Goal: Task Accomplishment & Management: Manage account settings

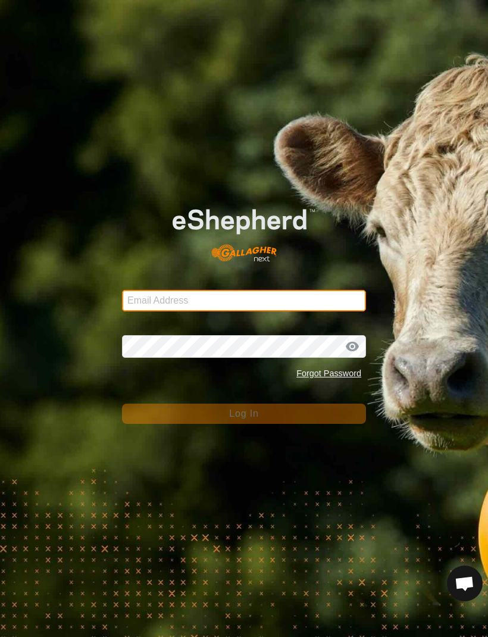
click at [271, 305] on input "Email Address" at bounding box center [244, 300] width 244 height 21
click at [264, 308] on input "Email Address" at bounding box center [244, 300] width 244 height 21
type input "[EMAIL_ADDRESS][DOMAIN_NAME]"
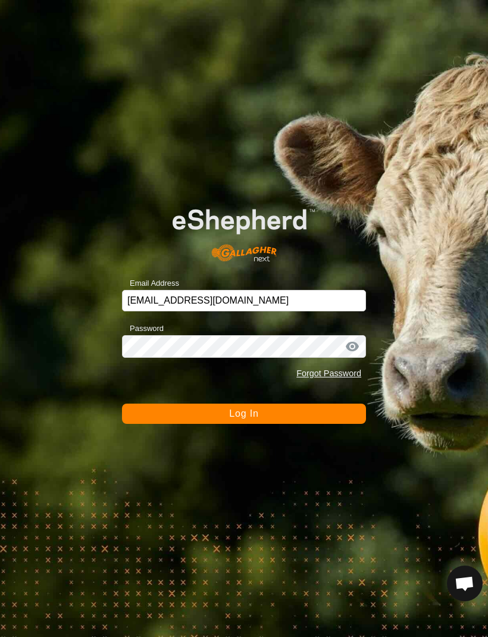
click at [333, 415] on button "Log In" at bounding box center [244, 413] width 244 height 20
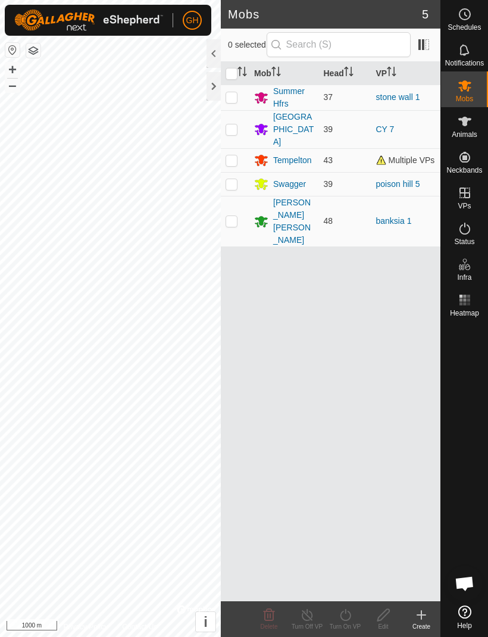
click at [214, 87] on div at bounding box center [213, 86] width 14 height 29
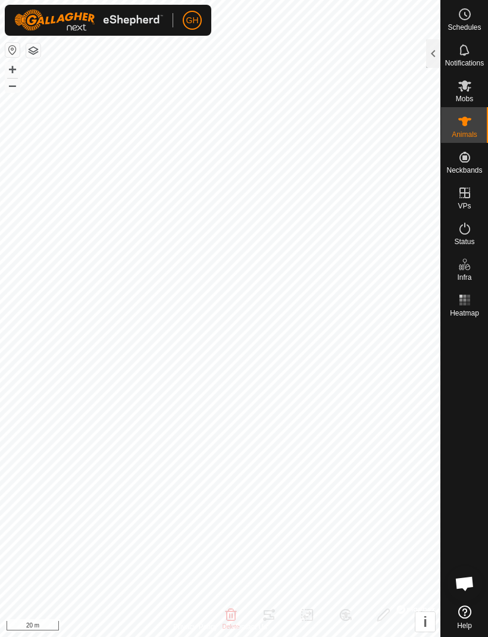
click at [433, 58] on div at bounding box center [433, 53] width 14 height 29
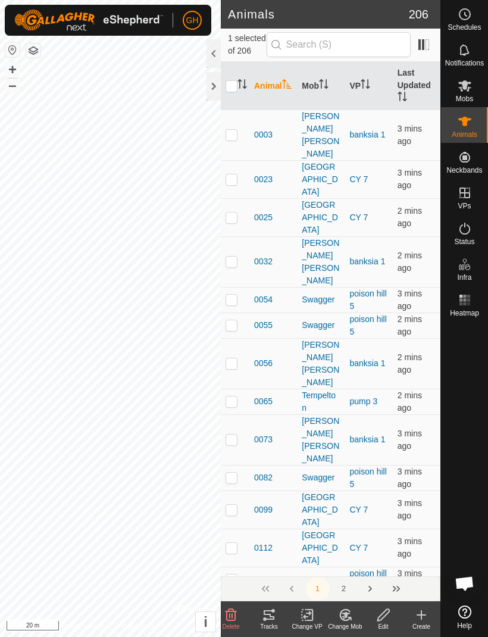
click at [214, 87] on div at bounding box center [213, 86] width 14 height 29
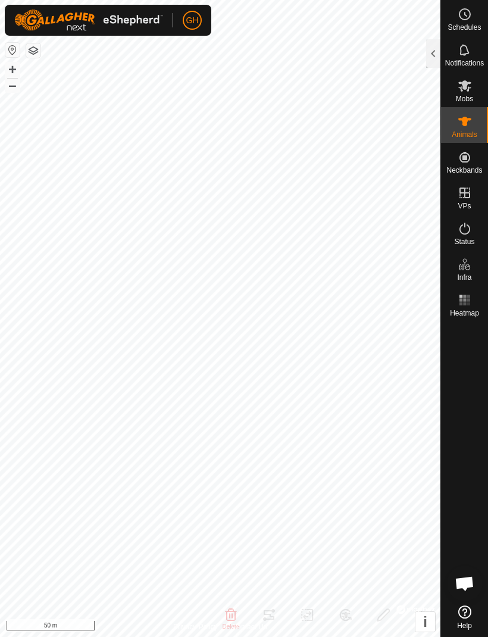
checkbox input "false"
click at [428, 48] on div at bounding box center [433, 53] width 14 height 29
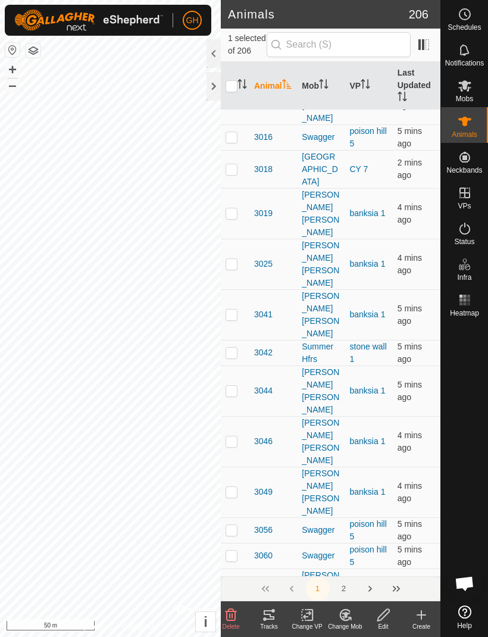
scroll to position [2258, 0]
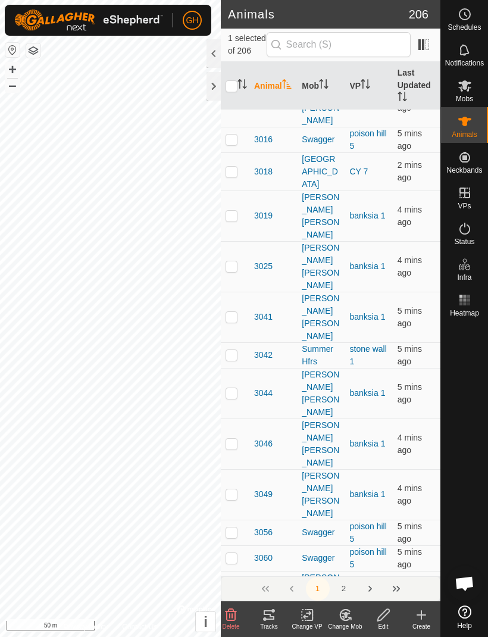
click at [219, 91] on div at bounding box center [213, 86] width 14 height 29
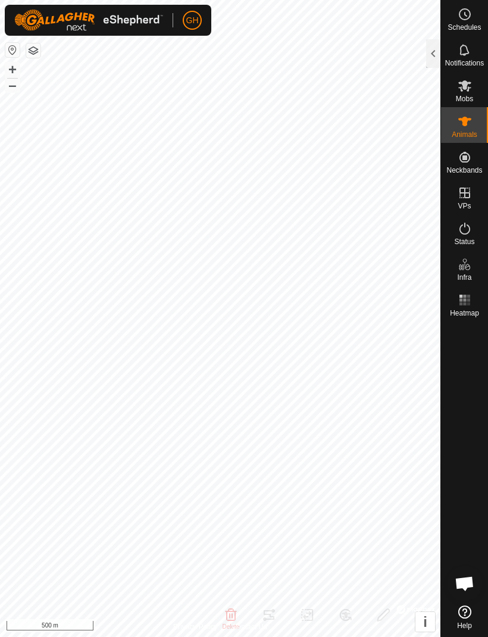
checkbox input "false"
checkbox input "true"
